Goal: Task Accomplishment & Management: Manage account settings

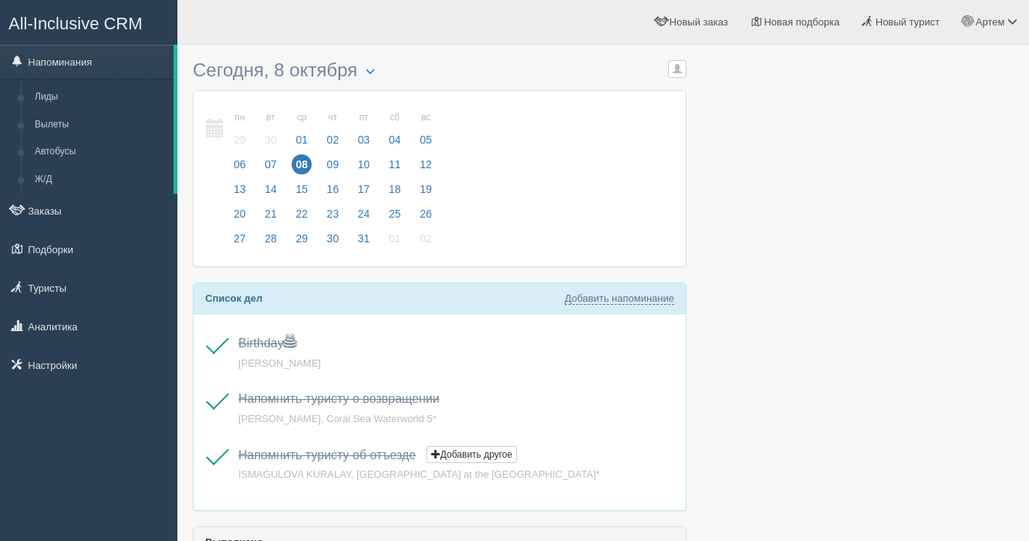
scroll to position [56, 0]
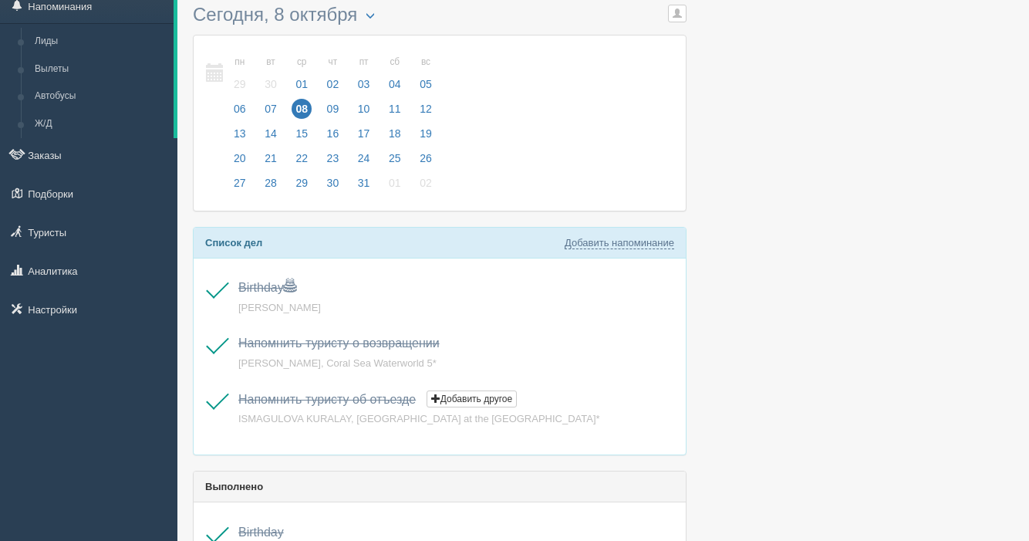
click at [338, 105] on span "09" at bounding box center [333, 109] width 20 height 20
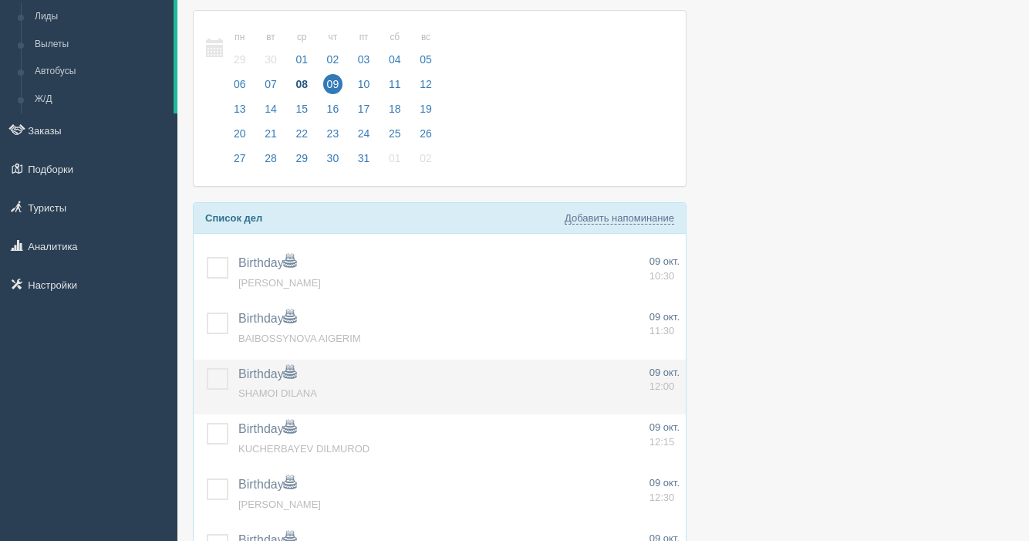
scroll to position [129, 0]
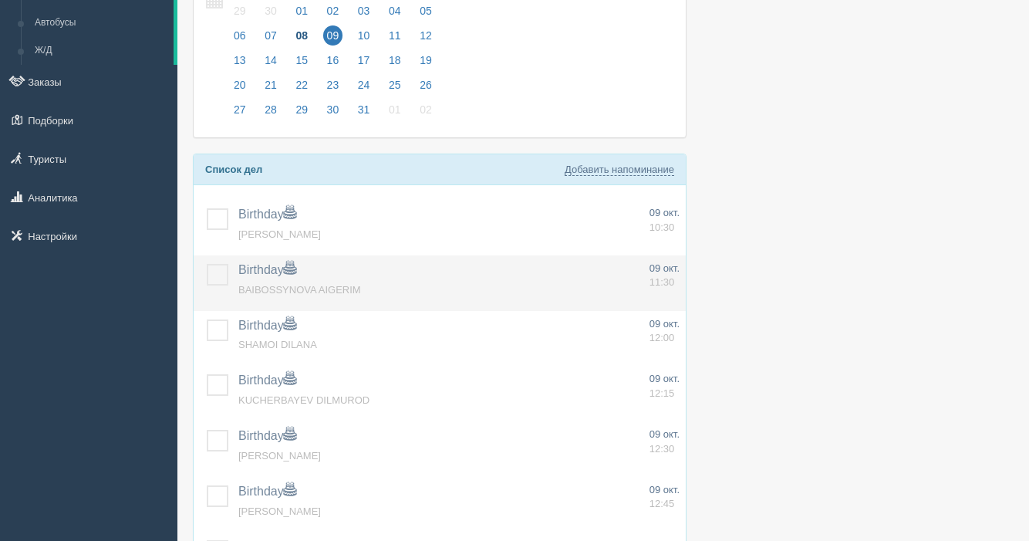
click at [207, 264] on label at bounding box center [207, 264] width 0 height 0
click at [0, 0] on input "checkbox" at bounding box center [0, 0] width 0 height 0
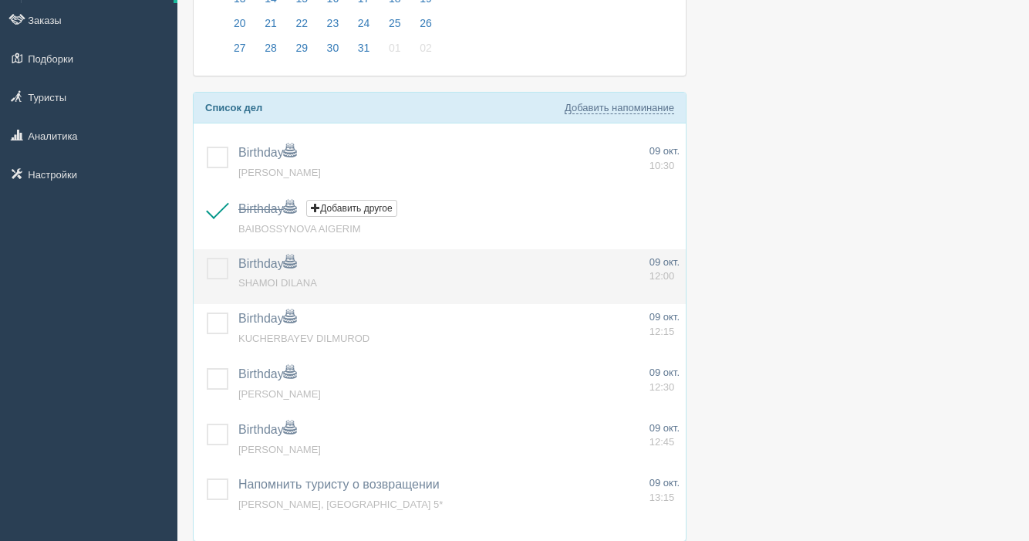
click at [207, 258] on label at bounding box center [207, 258] width 0 height 0
click at [0, 0] on input "checkbox" at bounding box center [0, 0] width 0 height 0
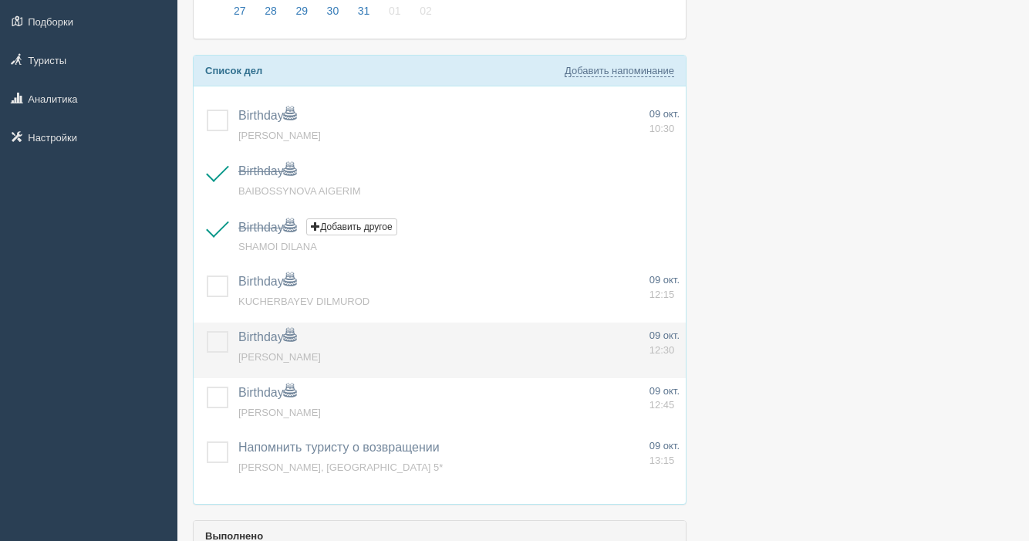
scroll to position [236, 0]
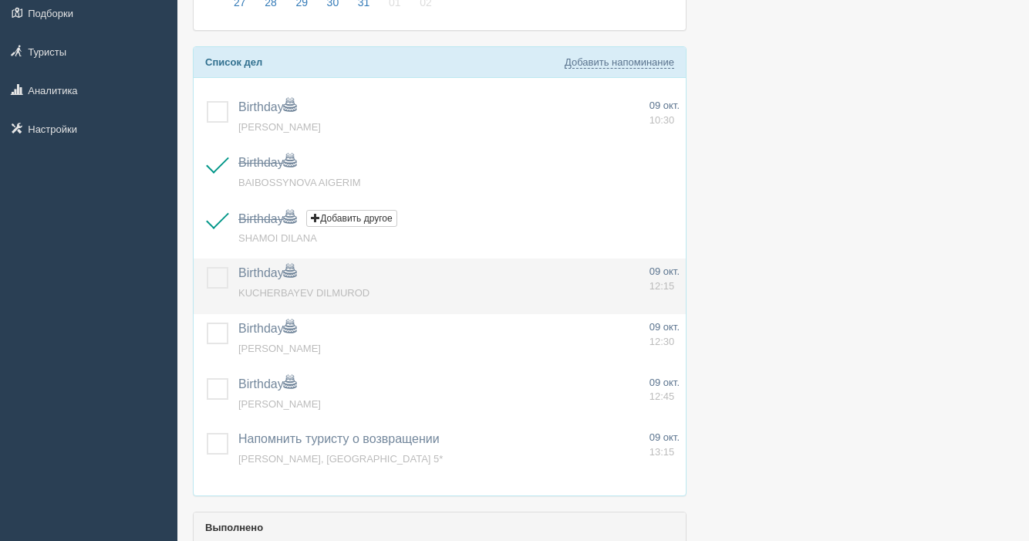
click at [207, 267] on label at bounding box center [207, 267] width 0 height 0
click at [0, 0] on input "checkbox" at bounding box center [0, 0] width 0 height 0
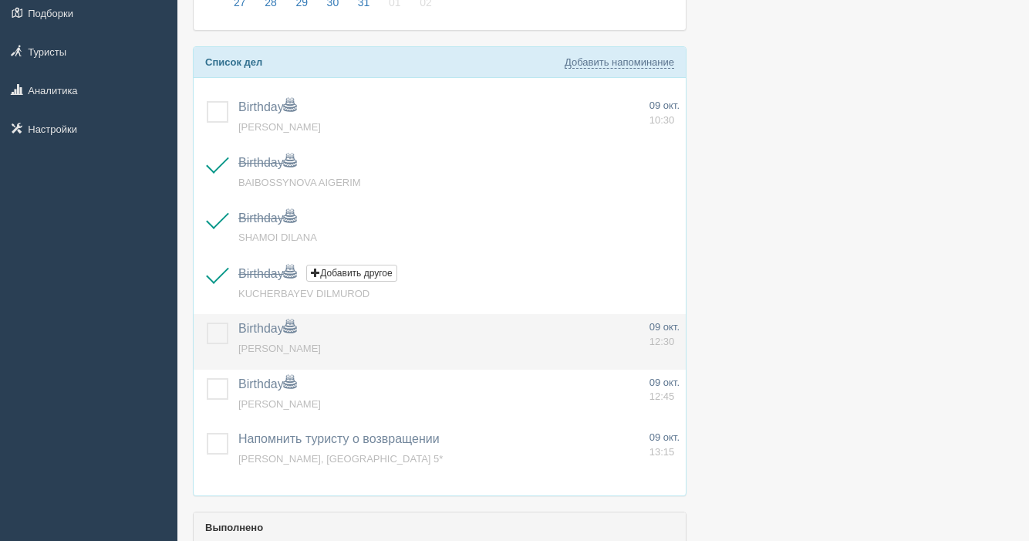
click at [207, 322] on label at bounding box center [207, 322] width 0 height 0
click at [0, 0] on input "checkbox" at bounding box center [0, 0] width 0 height 0
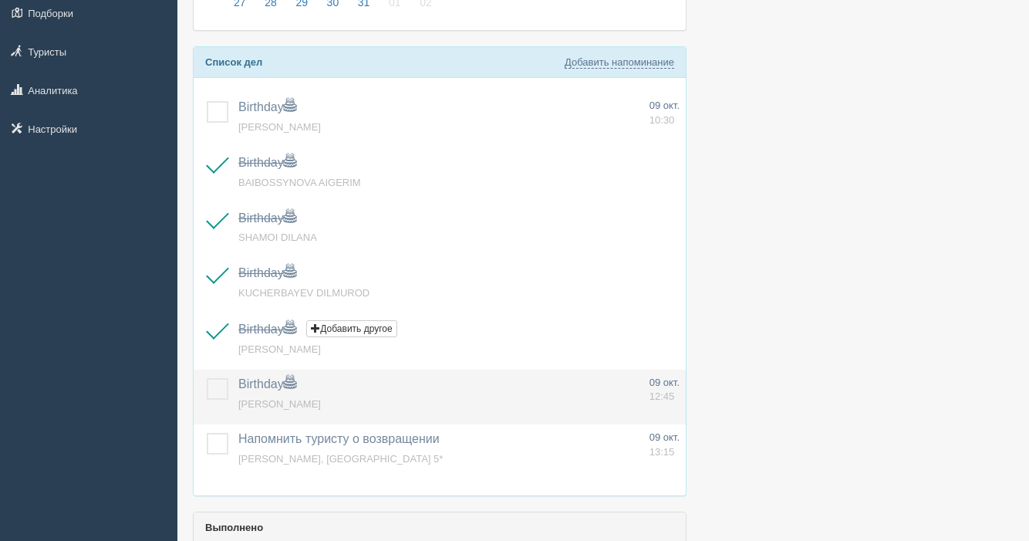
click at [207, 378] on label at bounding box center [207, 378] width 0 height 0
click at [0, 0] on input "checkbox" at bounding box center [0, 0] width 0 height 0
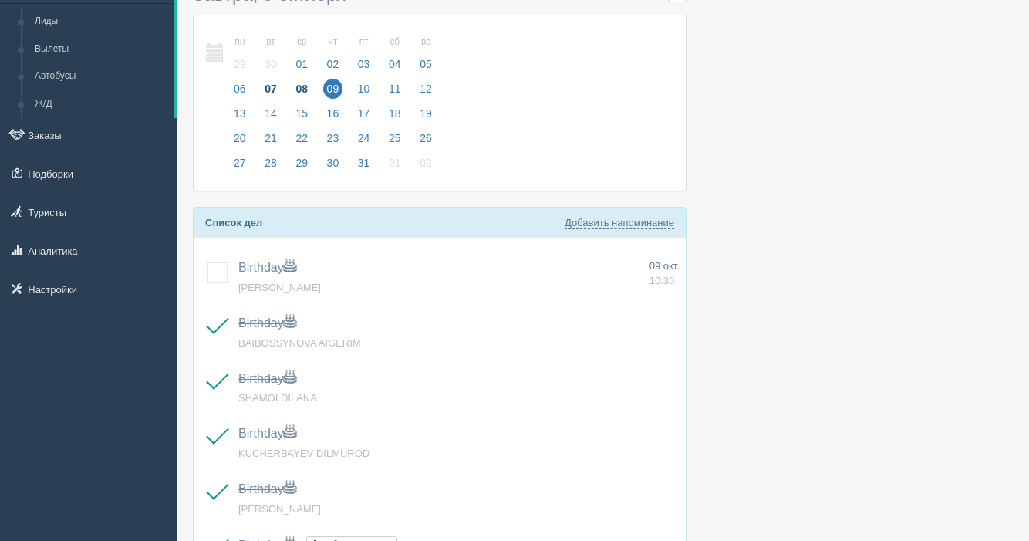
scroll to position [0, 0]
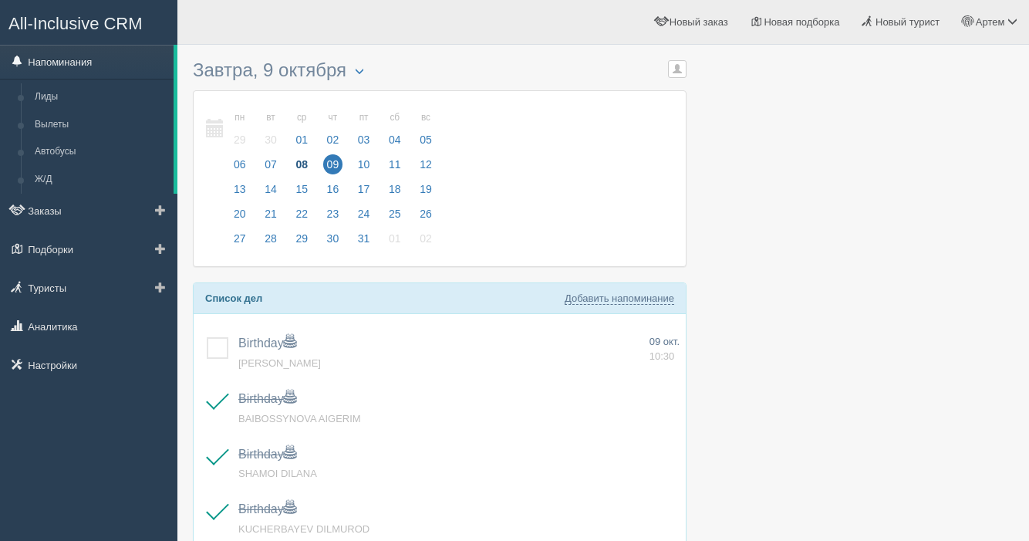
click at [73, 72] on link "Напоминания" at bounding box center [87, 62] width 174 height 34
